Goal: Task Accomplishment & Management: Complete application form

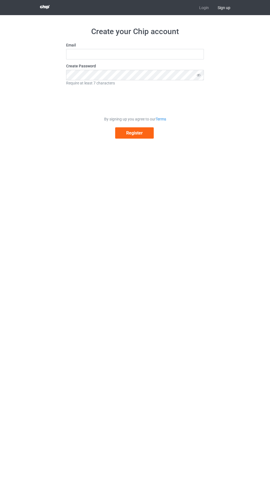
click at [174, 45] on label "Email" at bounding box center [135, 45] width 138 height 6
click at [89, 66] on label "Create Password" at bounding box center [135, 66] width 138 height 6
click at [171, 54] on input "text" at bounding box center [135, 54] width 138 height 10
type input "[DOMAIN_NAME][EMAIL_ADDRESS][DOMAIN_NAME]"
click at [145, 134] on button "Register" at bounding box center [134, 132] width 39 height 11
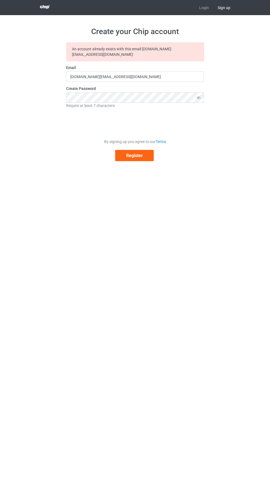
click at [204, 7] on link "Login" at bounding box center [204, 7] width 18 height 15
